Goal: Information Seeking & Learning: Understand process/instructions

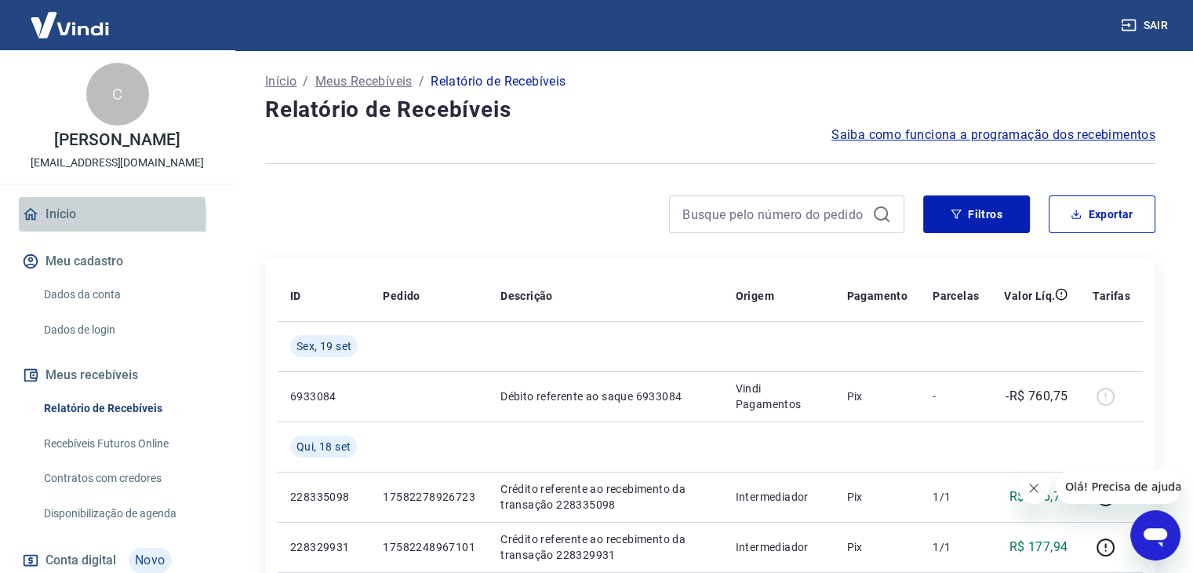
click at [72, 217] on link "Início" at bounding box center [117, 214] width 197 height 35
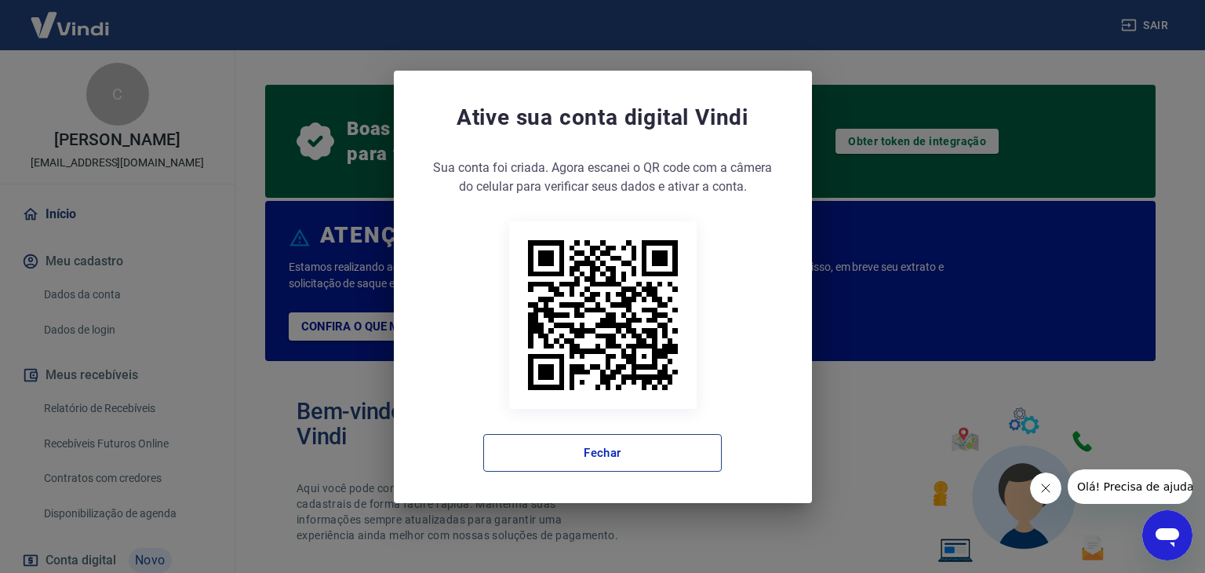
click at [666, 450] on button "Fechar" at bounding box center [602, 453] width 239 height 38
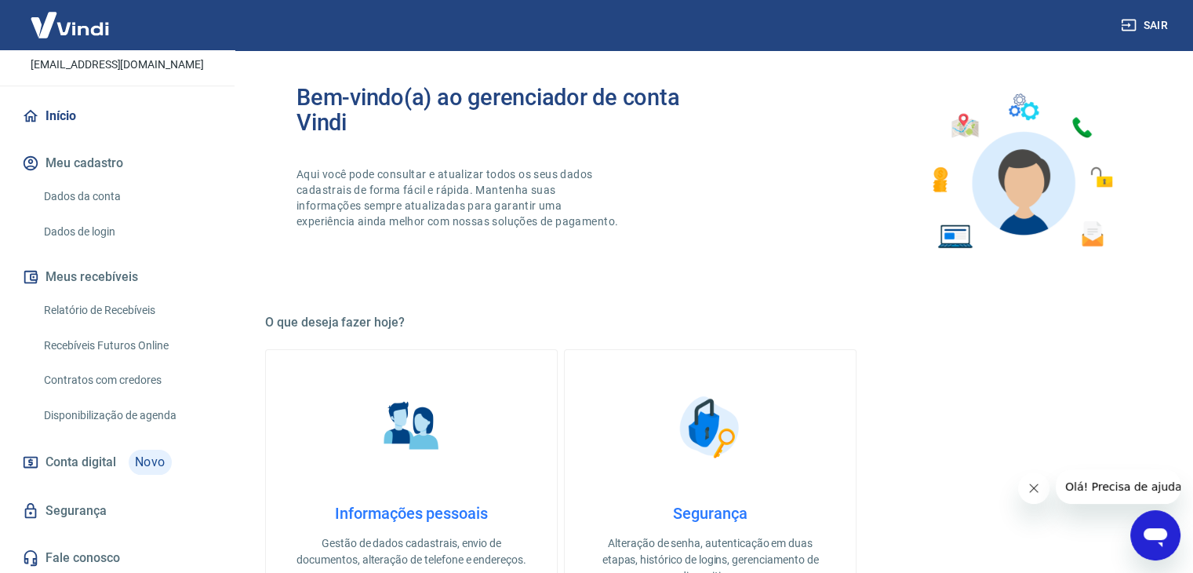
scroll to position [100, 0]
click at [88, 303] on link "Relatório de Recebíveis" at bounding box center [127, 308] width 178 height 32
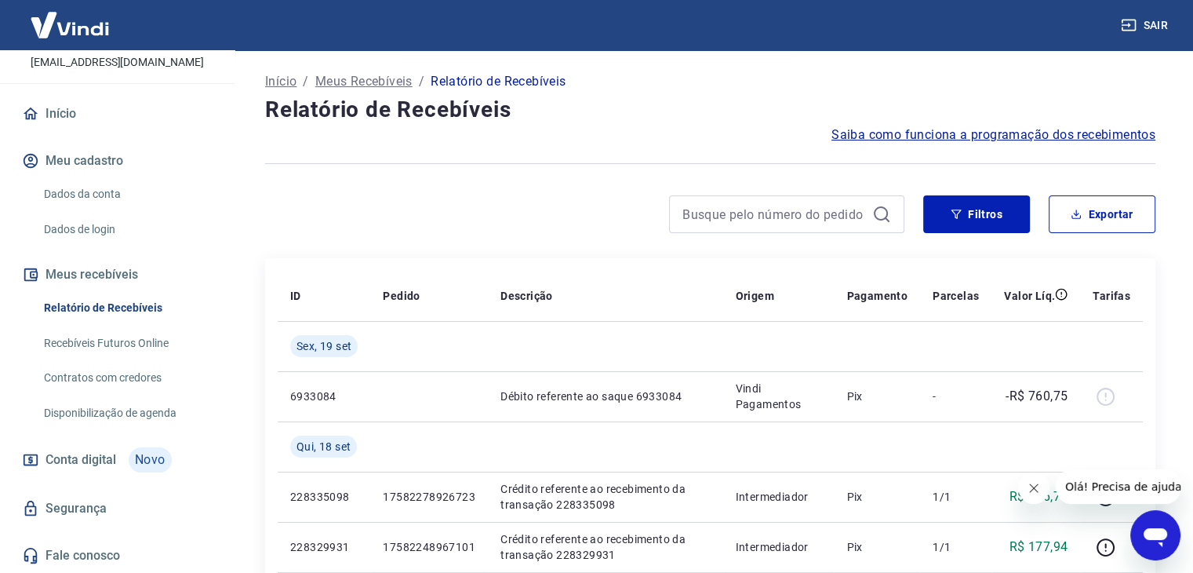
click at [958, 128] on span "Saiba como funciona a programação dos recebimentos" at bounding box center [994, 135] width 324 height 19
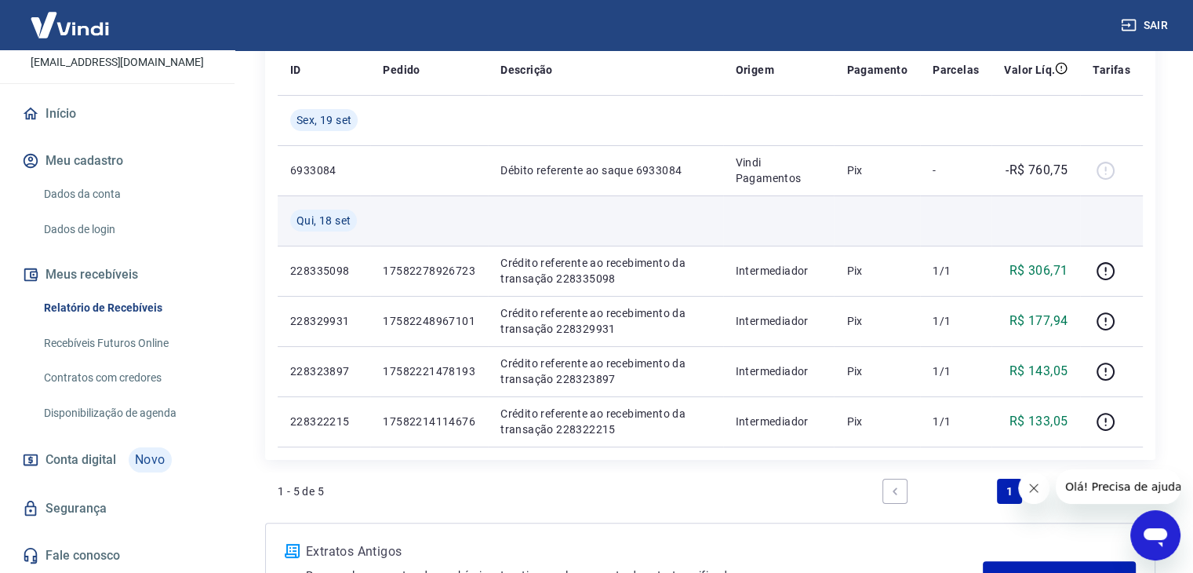
scroll to position [78, 0]
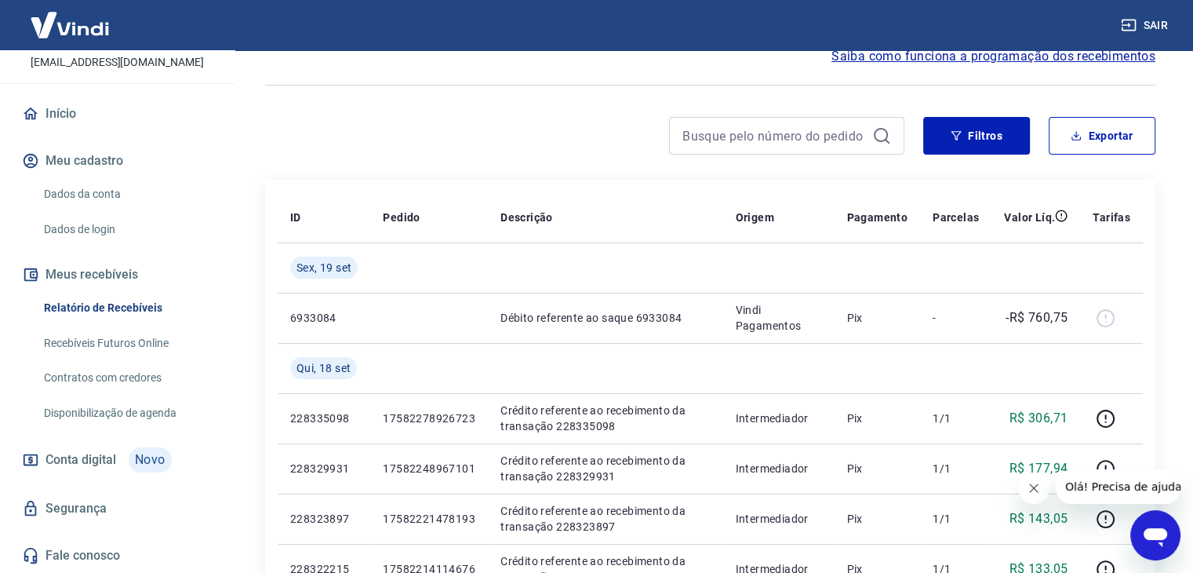
click at [116, 345] on link "Recebíveis Futuros Online" at bounding box center [127, 343] width 178 height 32
